Goal: Find specific page/section: Find specific page/section

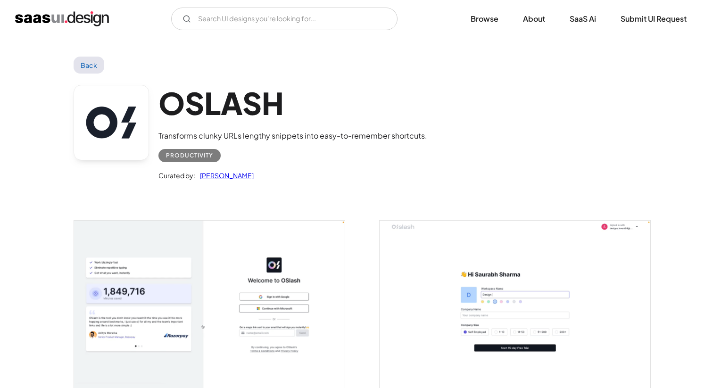
click at [95, 66] on link "Back" at bounding box center [89, 65] width 31 height 17
click at [96, 18] on img "home" at bounding box center [62, 18] width 94 height 15
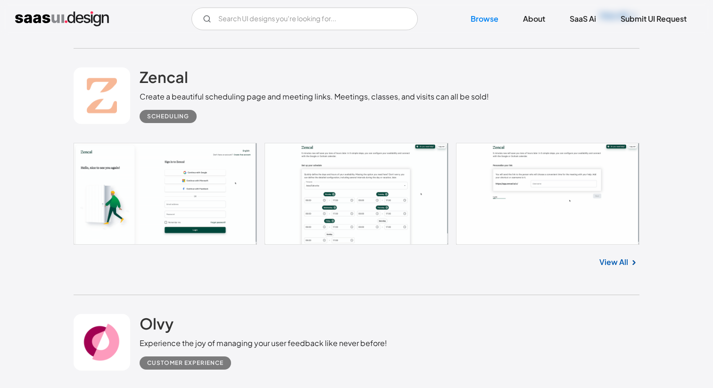
scroll to position [1102, 0]
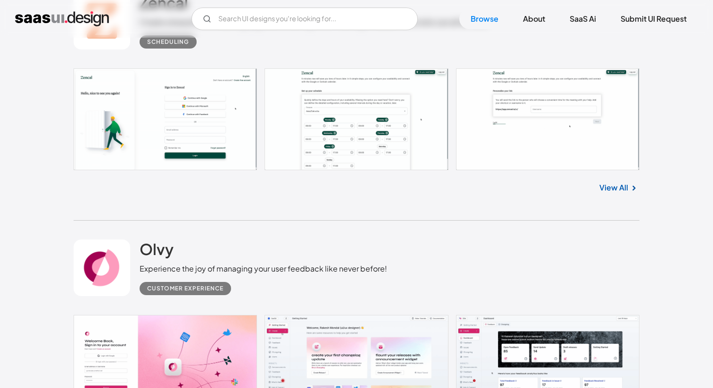
click at [616, 188] on link "View All" at bounding box center [613, 187] width 29 height 11
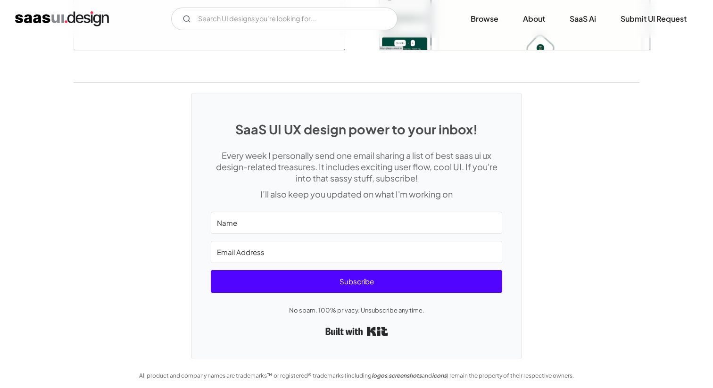
scroll to position [2381, 0]
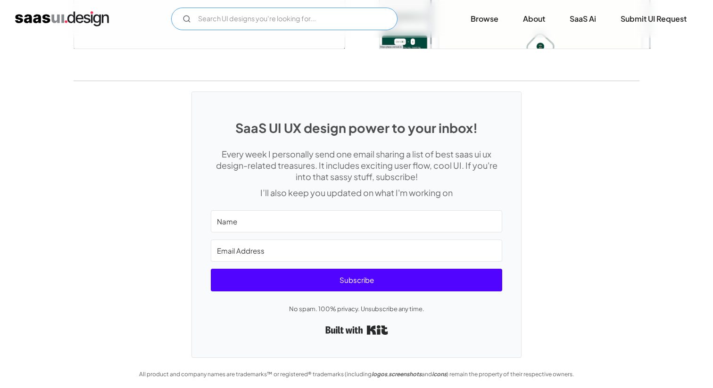
click at [287, 23] on input "Email Form" at bounding box center [284, 19] width 226 height 23
click at [266, 18] on input "cards" at bounding box center [284, 19] width 226 height 23
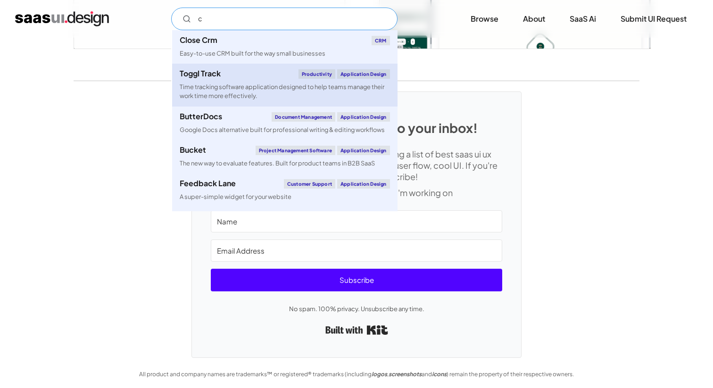
click at [258, 79] on link "Toggl Track Productivity Application Design Time tracking software application …" at bounding box center [284, 85] width 225 height 42
type input "c"
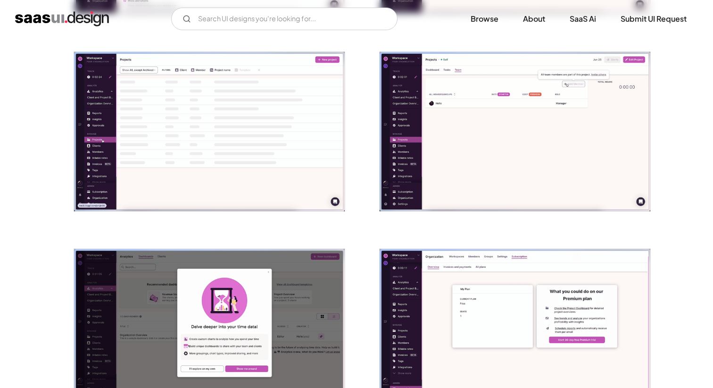
scroll to position [778, 0]
